Goal: Task Accomplishment & Management: Complete application form

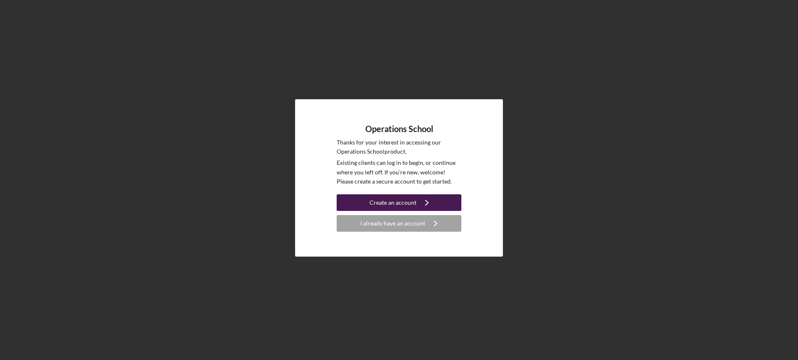
click at [413, 203] on div "Create an account" at bounding box center [392, 202] width 47 height 17
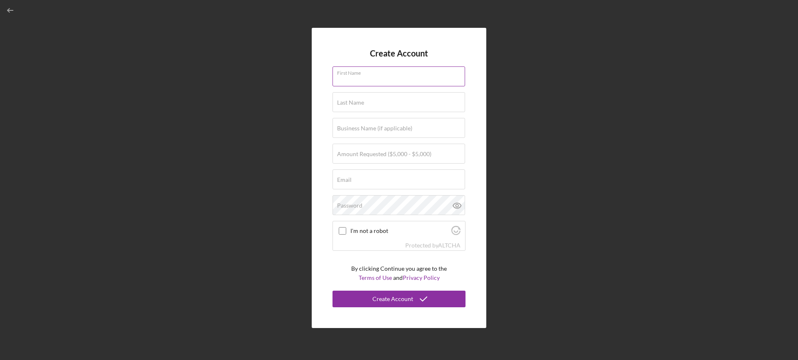
click at [375, 79] on input "First Name" at bounding box center [398, 76] width 133 height 20
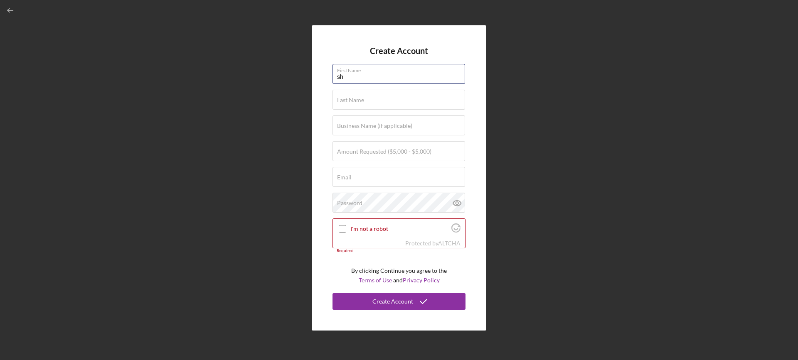
type input "s"
type input "[PERSON_NAME]"
click at [369, 103] on input "Last Name" at bounding box center [398, 100] width 133 height 20
type input "[PERSON_NAME]"
click at [429, 127] on input "Business Name (if applicable)" at bounding box center [398, 125] width 133 height 20
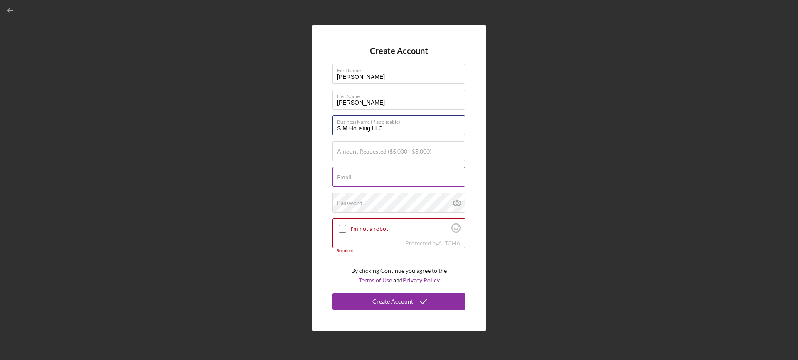
type input "S M Housing LLC"
click at [420, 177] on input "Email" at bounding box center [398, 177] width 133 height 20
type input "[EMAIL_ADDRESS][DOMAIN_NAME]"
click at [343, 227] on input "I'm not a robot" at bounding box center [342, 228] width 7 height 7
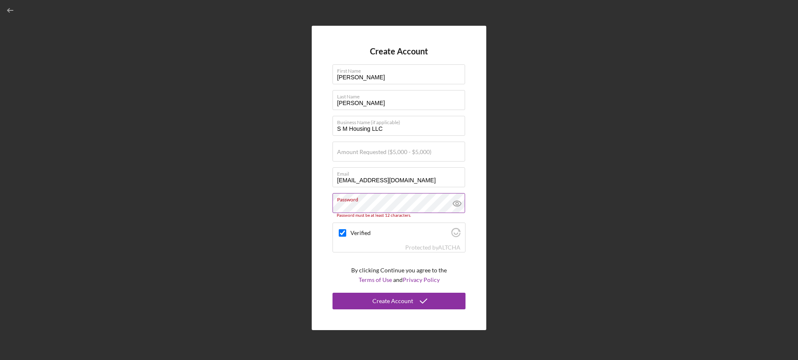
click at [457, 202] on icon at bounding box center [457, 203] width 21 height 21
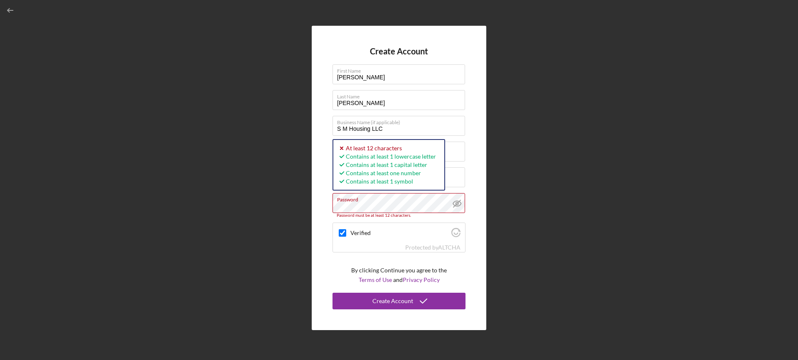
click at [332, 293] on button "Create Account" at bounding box center [398, 301] width 133 height 17
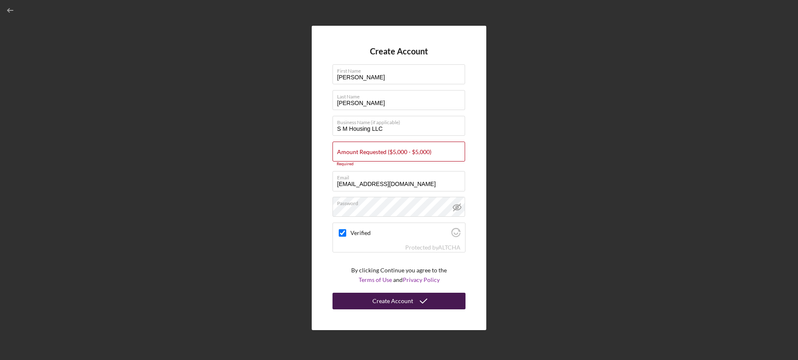
click at [414, 305] on icon "submit" at bounding box center [423, 301] width 21 height 21
click at [415, 302] on icon "submit" at bounding box center [423, 301] width 21 height 21
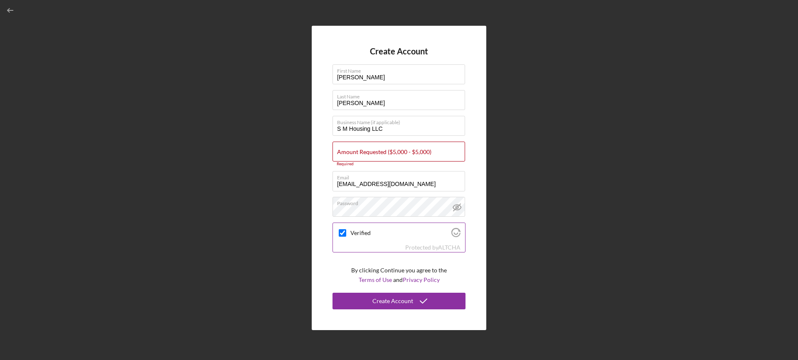
click at [455, 232] on icon "Visit Altcha.org" at bounding box center [455, 232] width 9 height 9
checkbox input "true"
